Goal: Find specific page/section: Find specific page/section

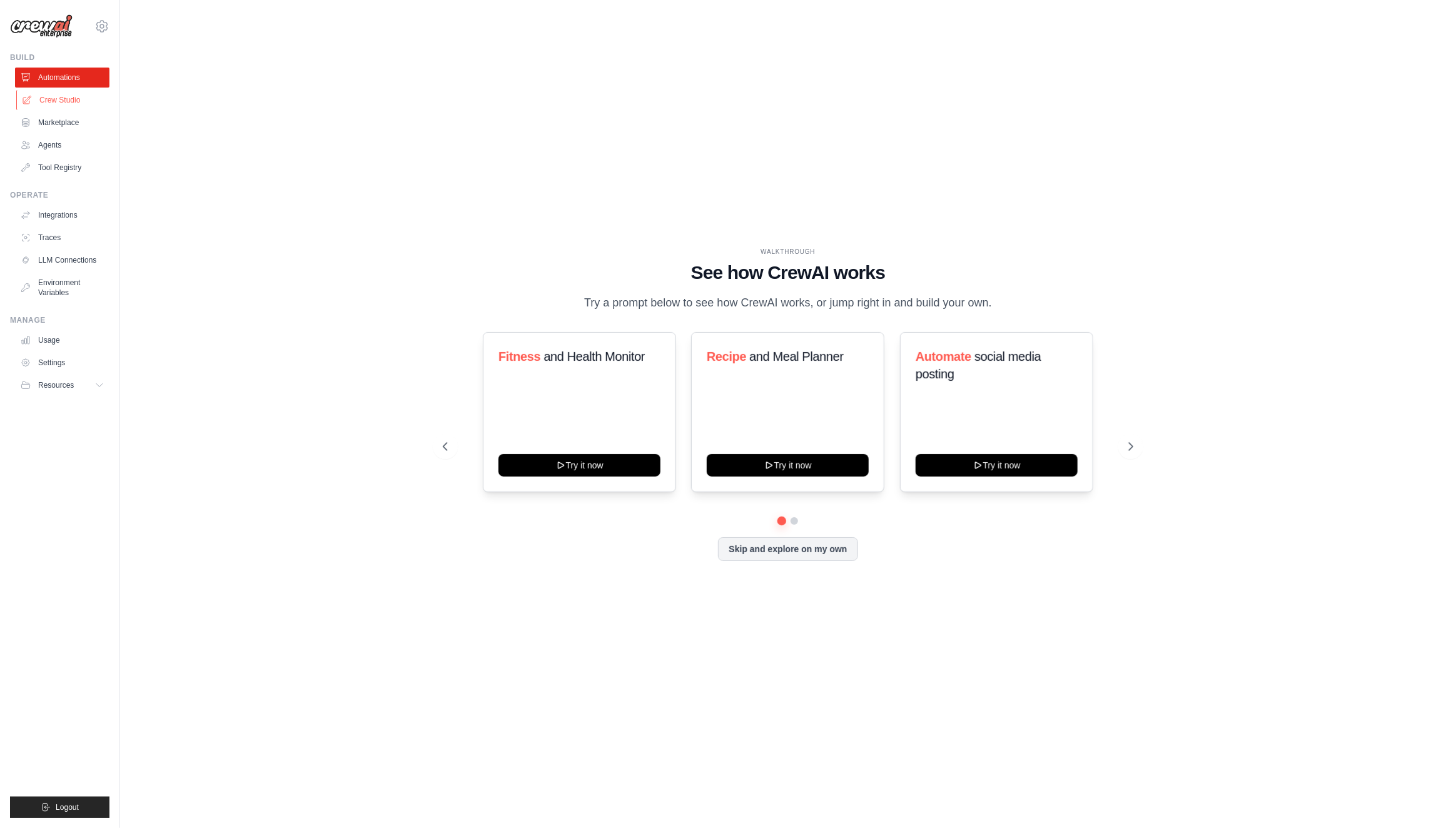
click at [52, 99] on link "Crew Studio" at bounding box center [63, 100] width 94 height 20
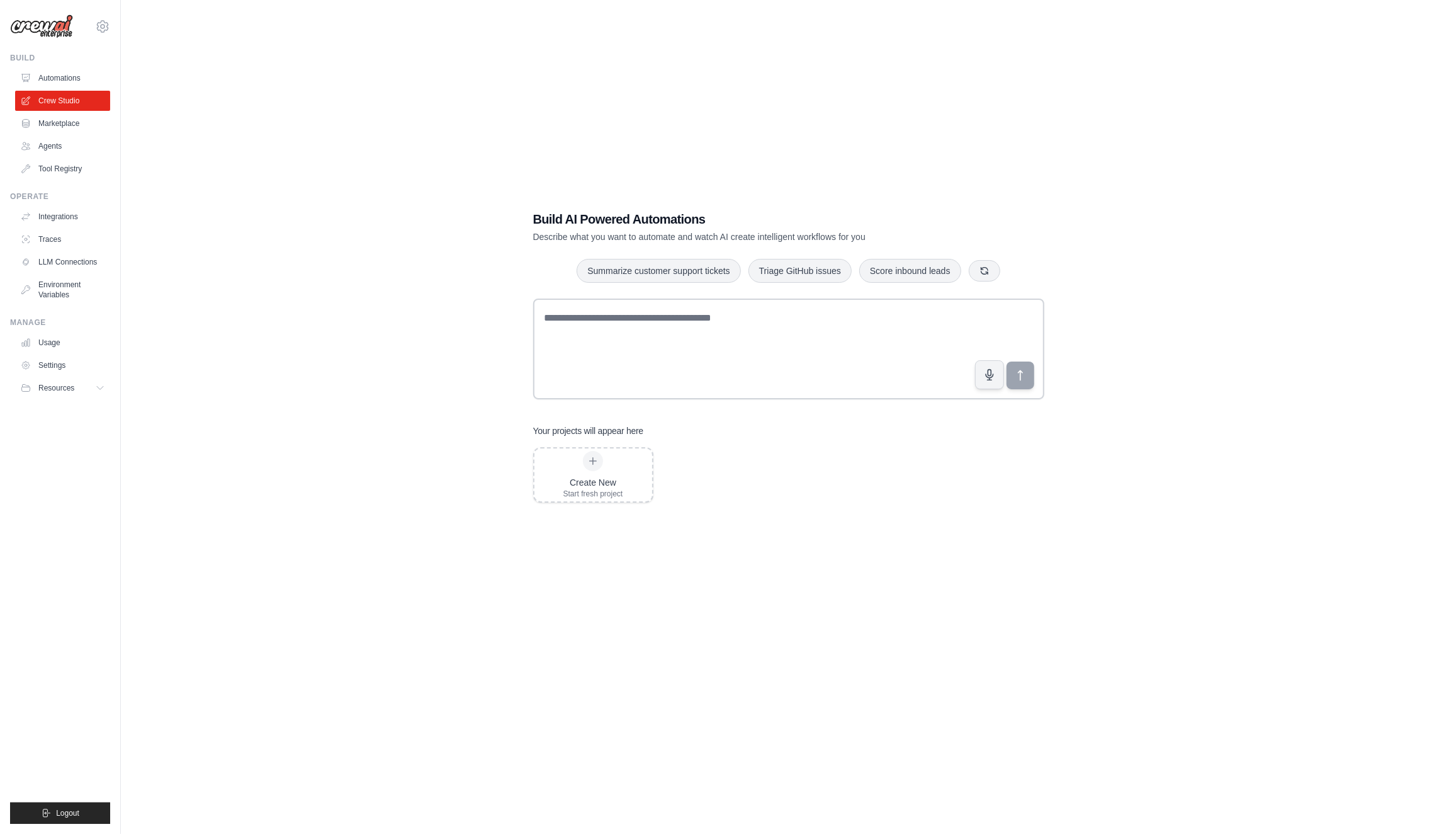
click at [36, 29] on img at bounding box center [42, 26] width 63 height 24
click at [46, 77] on link "Automations" at bounding box center [63, 78] width 95 height 20
